Goal: Navigation & Orientation: Go to known website

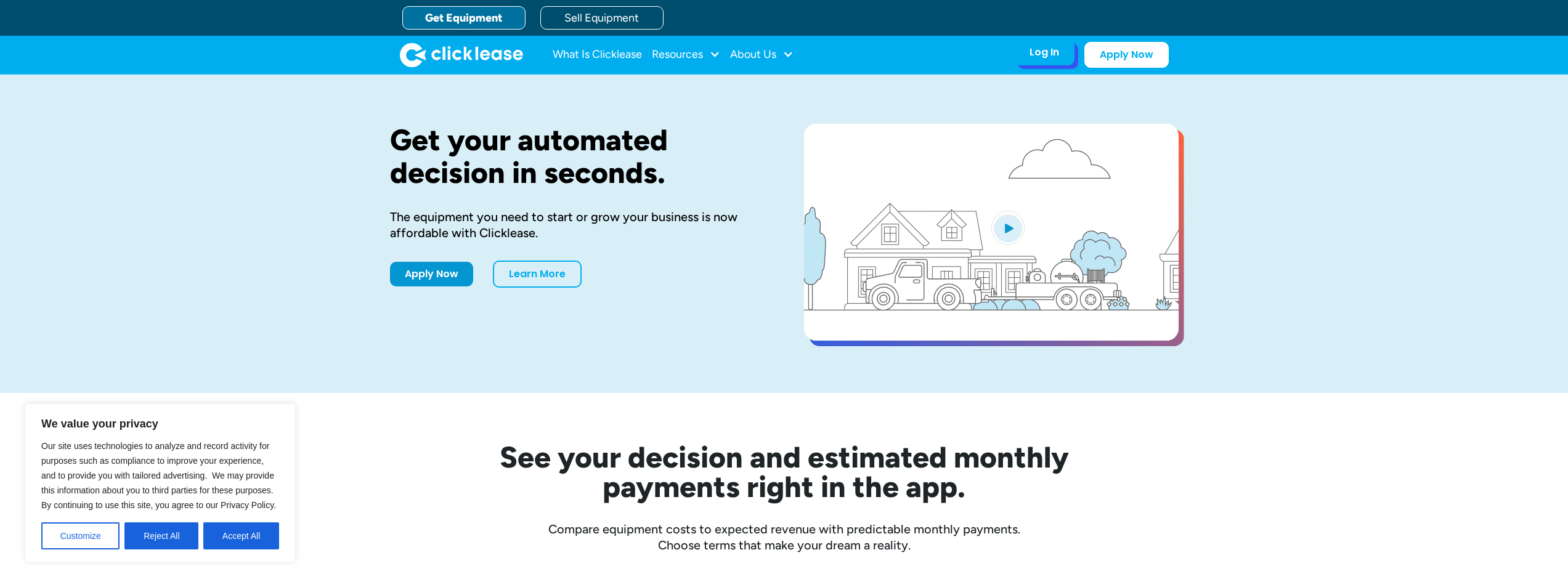
click at [1048, 54] on div "Log In" at bounding box center [1044, 52] width 30 height 12
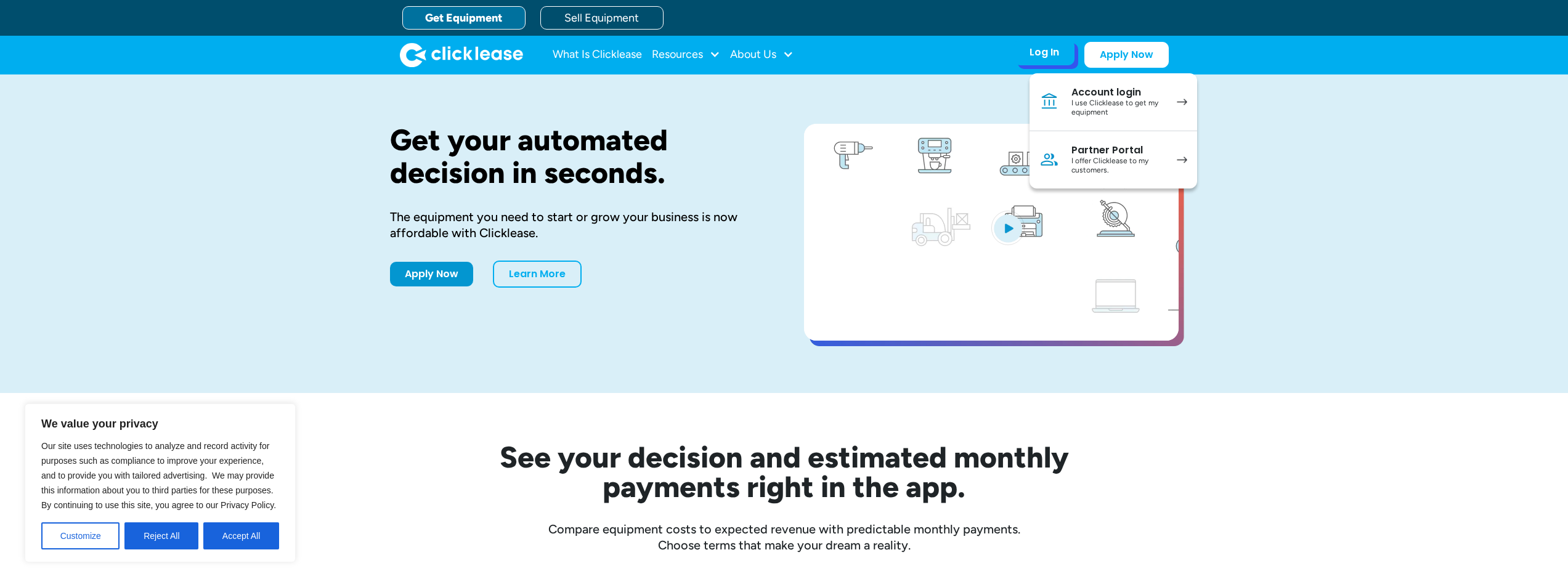
click at [1094, 96] on div "Account login" at bounding box center [1117, 92] width 93 height 12
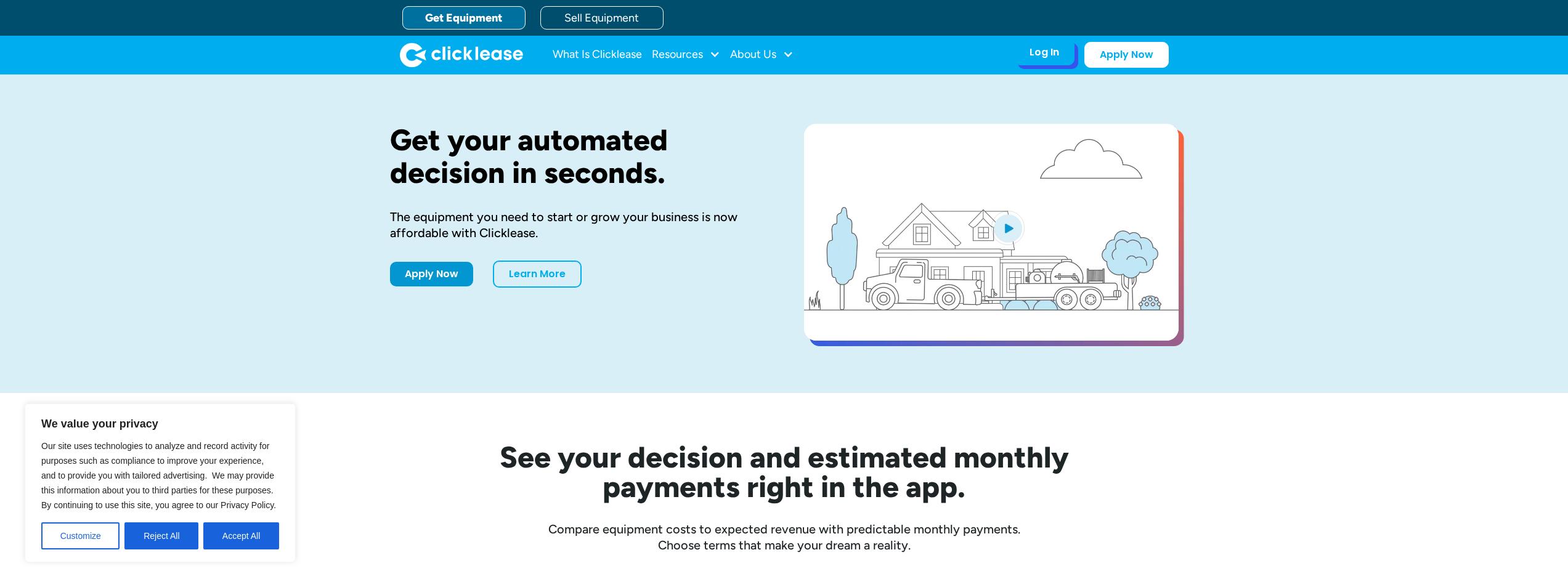
click at [1054, 52] on div "Log In" at bounding box center [1044, 52] width 30 height 12
